Goal: Book appointment/travel/reservation

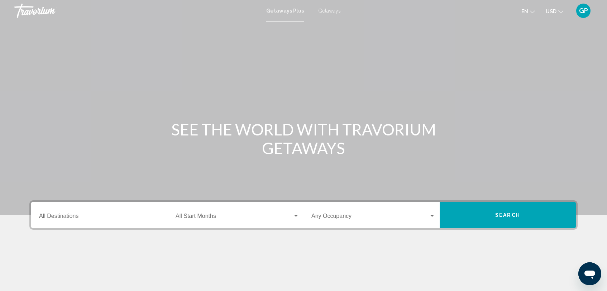
click at [329, 12] on span "Getaways" at bounding box center [329, 11] width 23 height 6
click at [47, 219] on input "Destination All Destinations" at bounding box center [101, 217] width 124 height 6
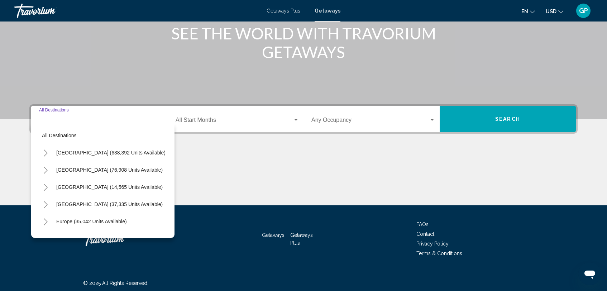
scroll to position [98, 0]
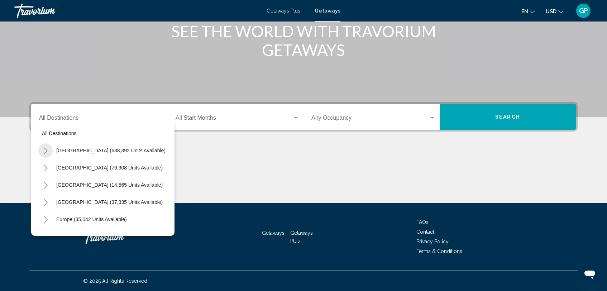
click at [45, 153] on icon "Toggle United States (638,392 units available)" at bounding box center [46, 150] width 4 height 7
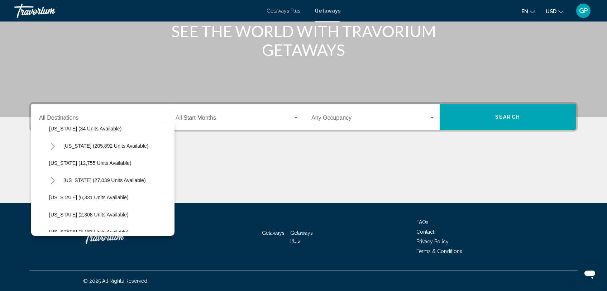
scroll to position [144, 0]
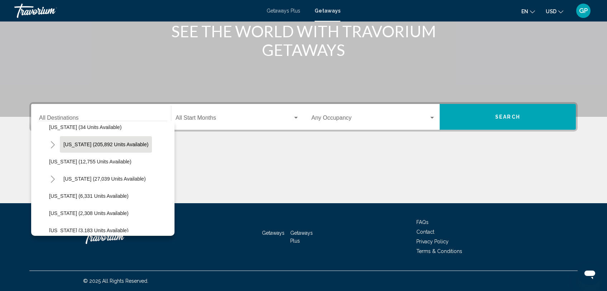
click at [79, 145] on span "[US_STATE] (205,892 units available)" at bounding box center [105, 145] width 85 height 6
type input "**********"
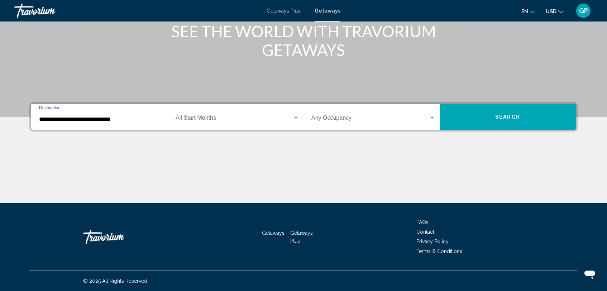
click at [255, 124] on div "Start Month All Start Months" at bounding box center [238, 117] width 124 height 23
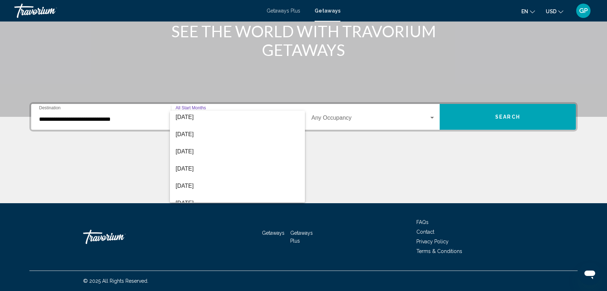
scroll to position [101, 0]
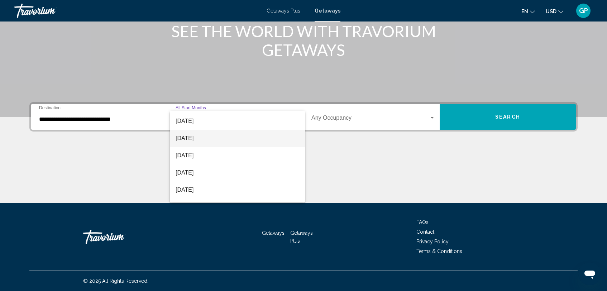
click at [200, 142] on span "[DATE]" at bounding box center [238, 138] width 124 height 17
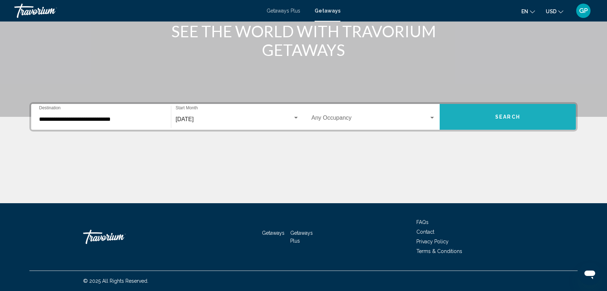
click at [476, 122] on button "Search" at bounding box center [508, 117] width 136 height 26
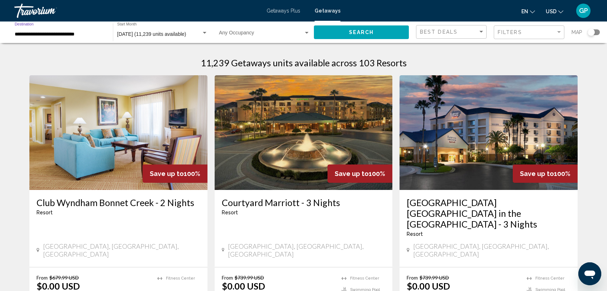
click at [38, 36] on input "**********" at bounding box center [60, 35] width 91 height 6
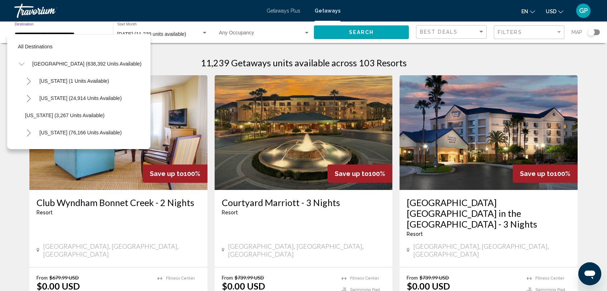
scroll to position [111, 0]
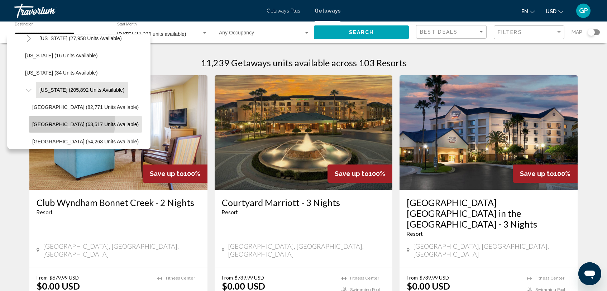
click at [52, 123] on span "[GEOGRAPHIC_DATA] (63,517 units available)" at bounding box center [85, 125] width 106 height 6
type input "**********"
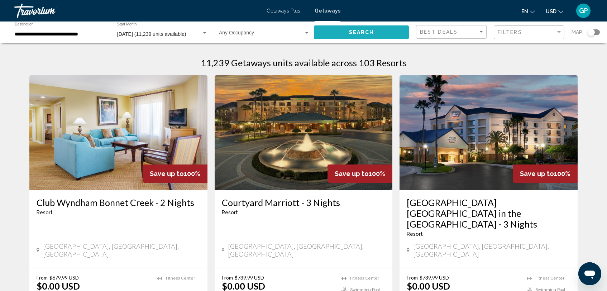
click at [357, 32] on span "Search" at bounding box center [361, 33] width 25 height 6
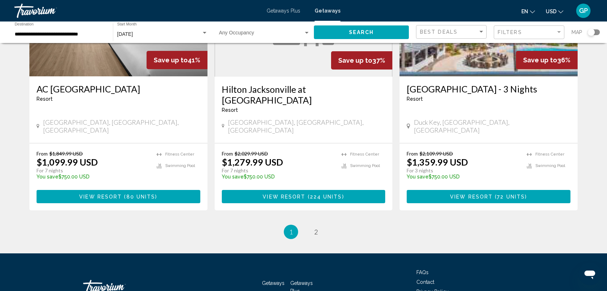
scroll to position [910, 0]
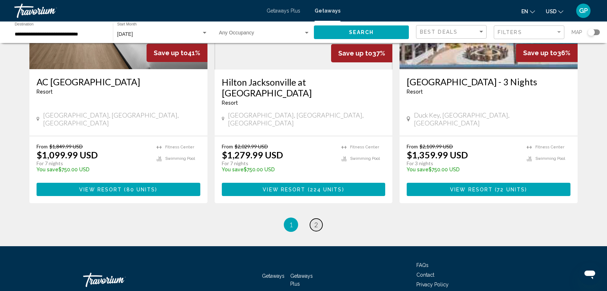
click at [317, 221] on span "2" at bounding box center [316, 225] width 4 height 8
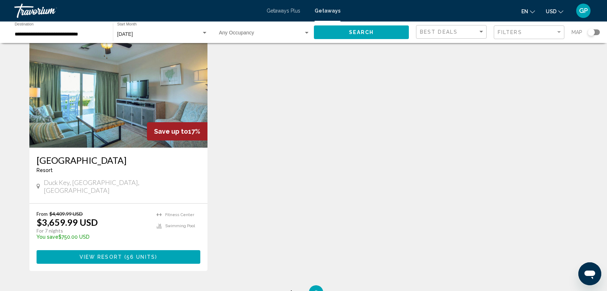
scroll to position [295, 0]
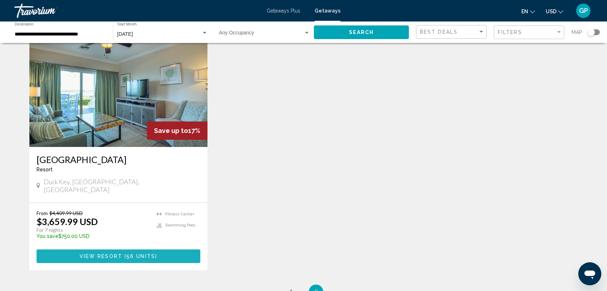
click at [112, 254] on span "View Resort" at bounding box center [101, 257] width 43 height 6
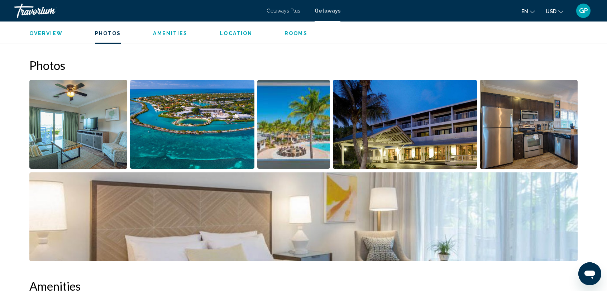
scroll to position [323, 0]
